Goal: Navigation & Orientation: Find specific page/section

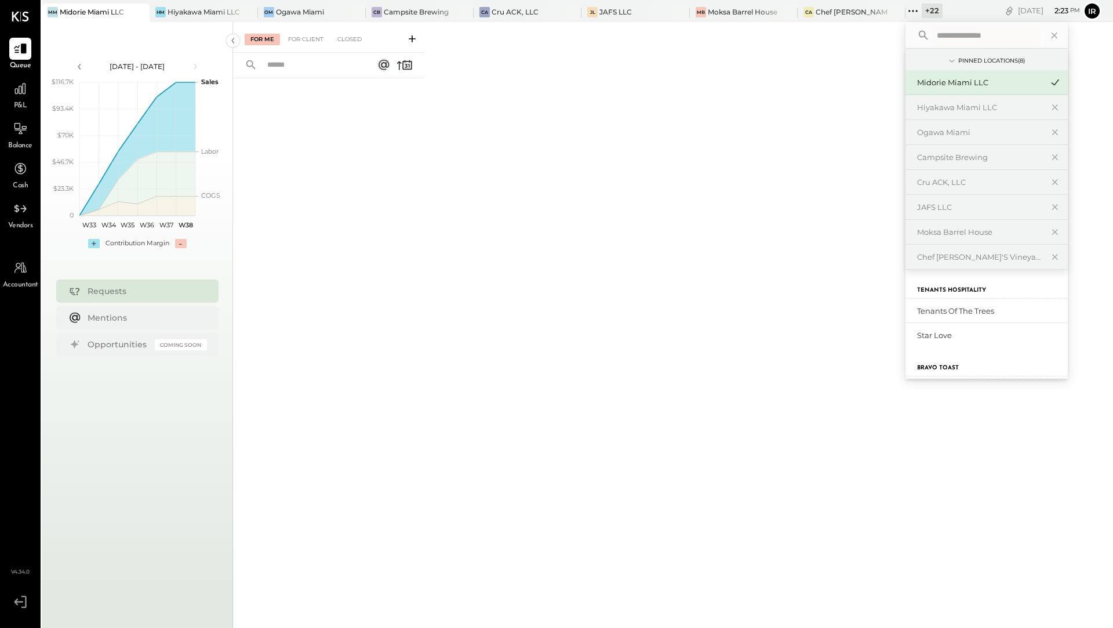
scroll to position [648, 0]
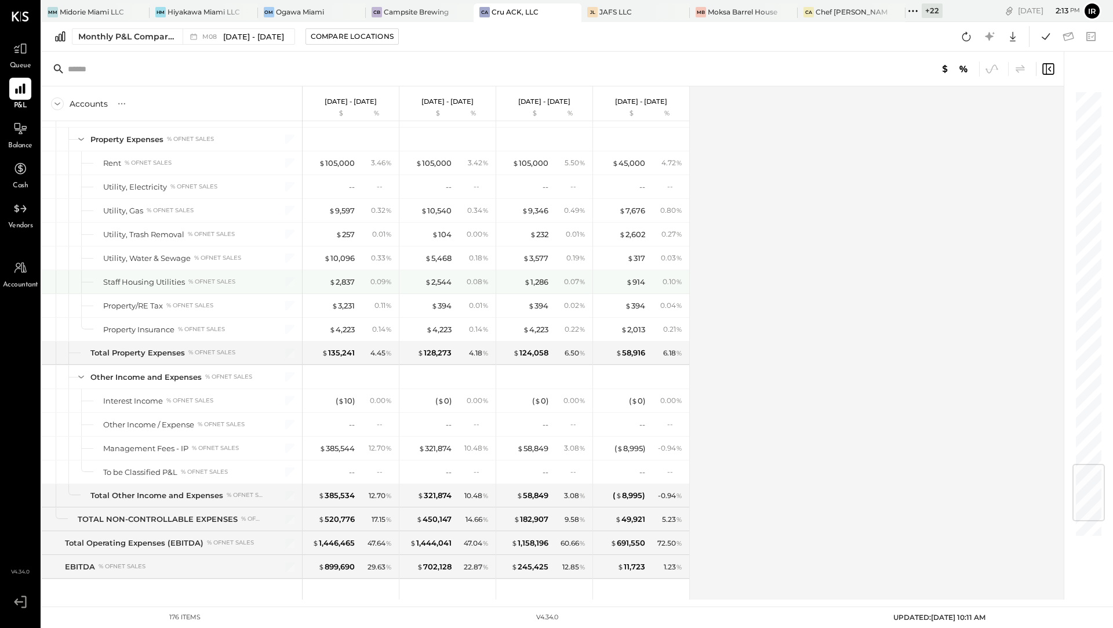
scroll to position [3227, 0]
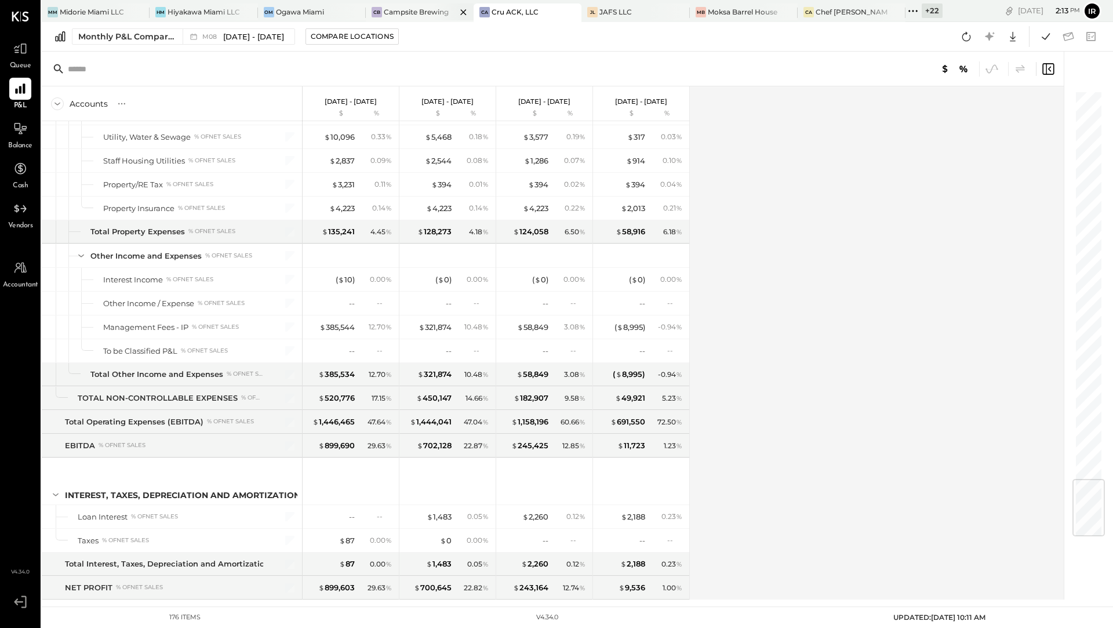
click at [423, 7] on div "Campsite Brewing" at bounding box center [416, 12] width 65 height 10
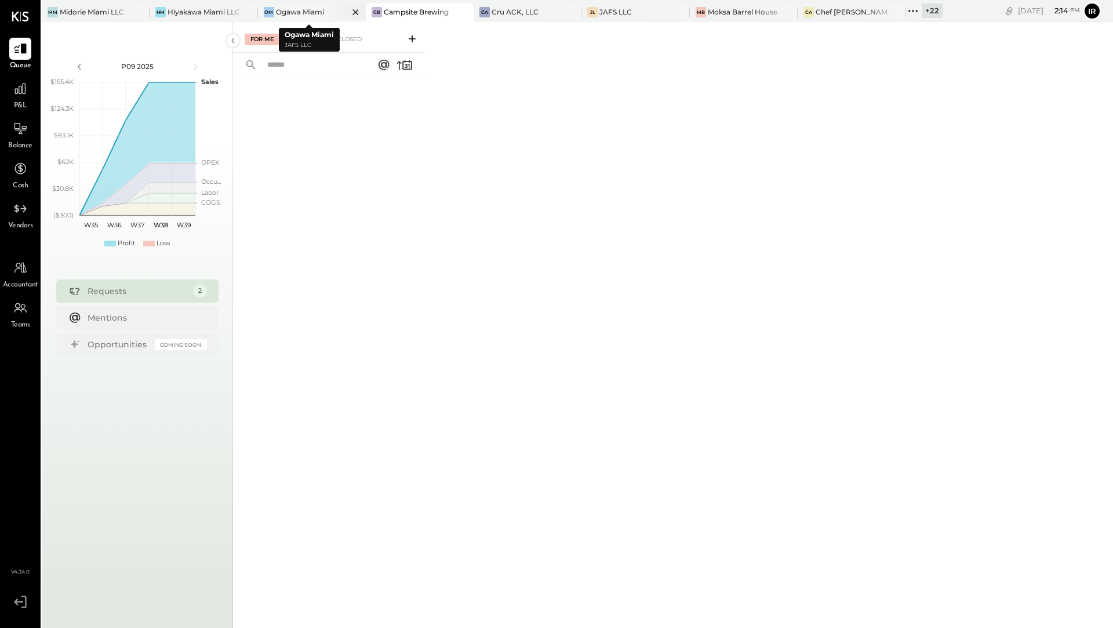
click at [307, 16] on div "Ogawa Miami" at bounding box center [300, 12] width 48 height 10
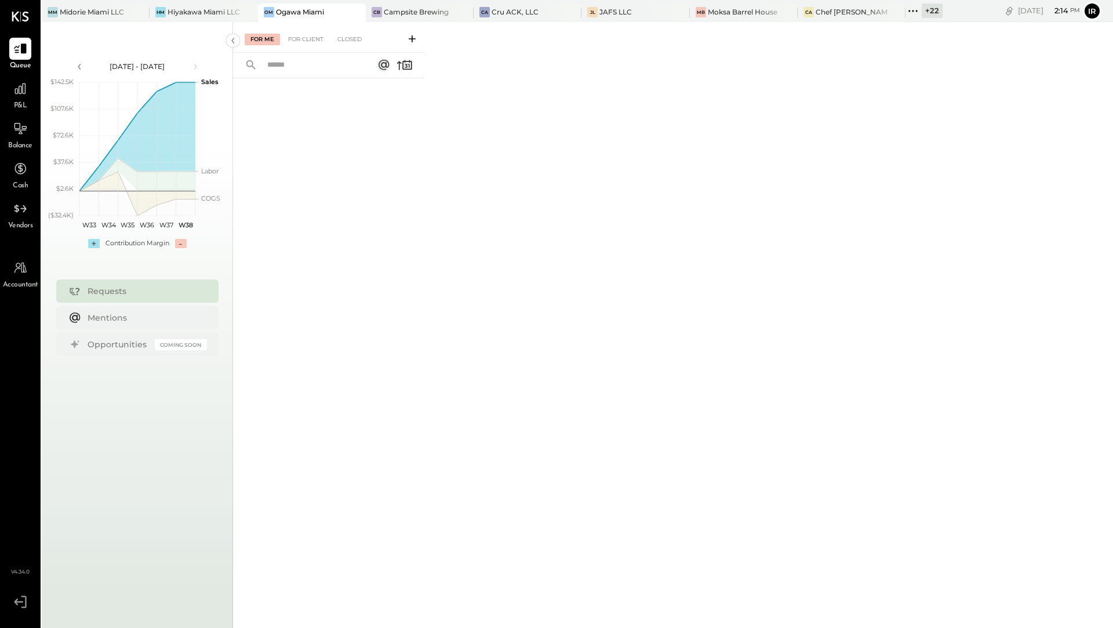
click at [926, 14] on div "+ 22" at bounding box center [932, 10] width 21 height 14
click at [848, 8] on div "Chef [PERSON_NAME]'s Vineyard Restaurant" at bounding box center [852, 12] width 72 height 10
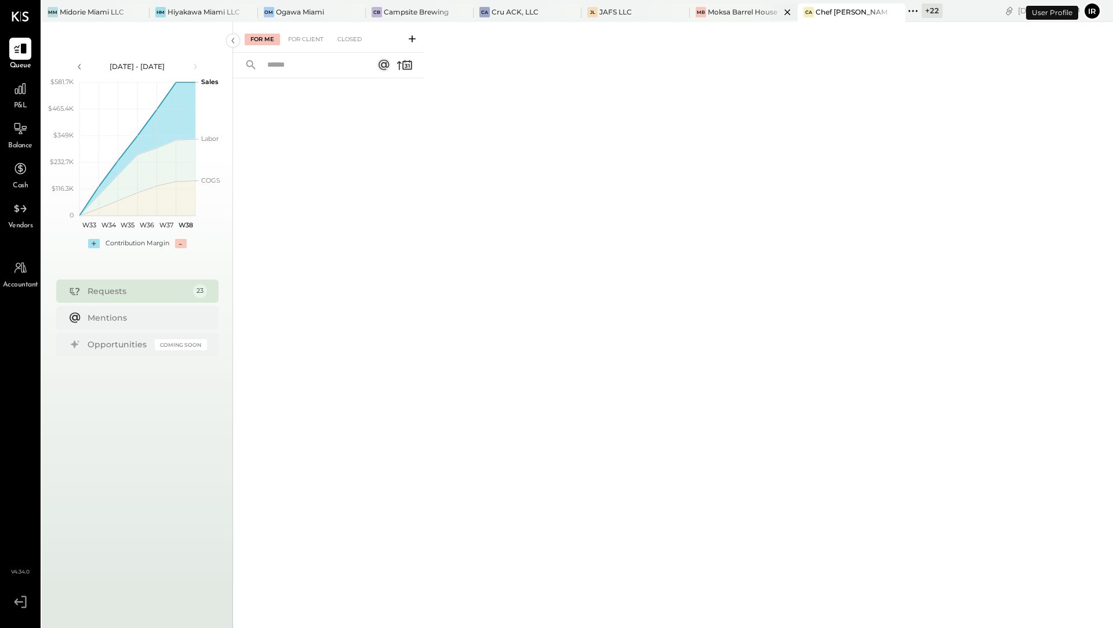
click at [730, 15] on div "Moksa Barrel House" at bounding box center [743, 12] width 70 height 10
